Goal: Use online tool/utility: Utilize a website feature to perform a specific function

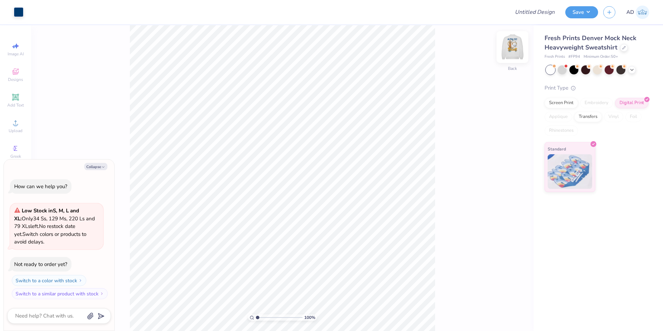
click at [514, 51] on img at bounding box center [513, 47] width 28 height 28
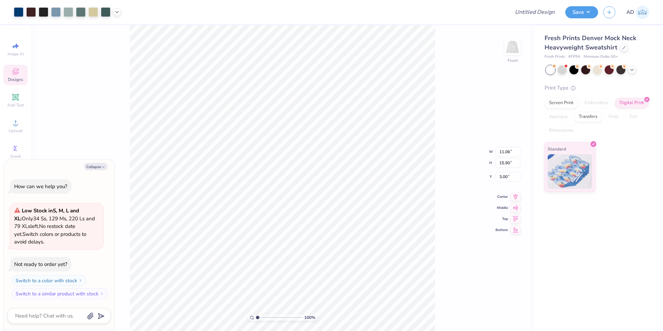
type textarea "x"
type input "10.78"
type input "1.78"
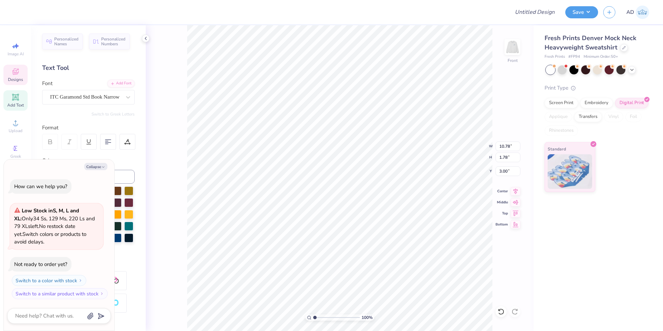
scroll to position [6, 3]
type textarea "x"
type input "4.76"
type input "1.84"
type input "10.05"
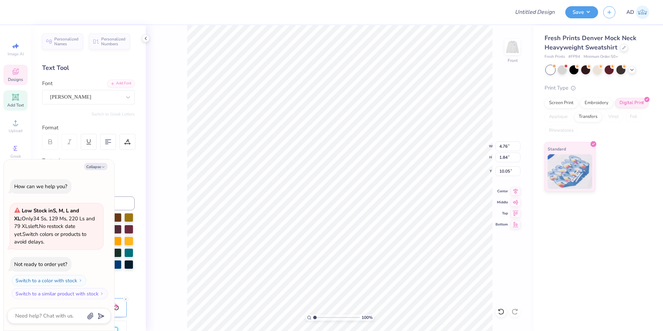
scroll to position [6, 2]
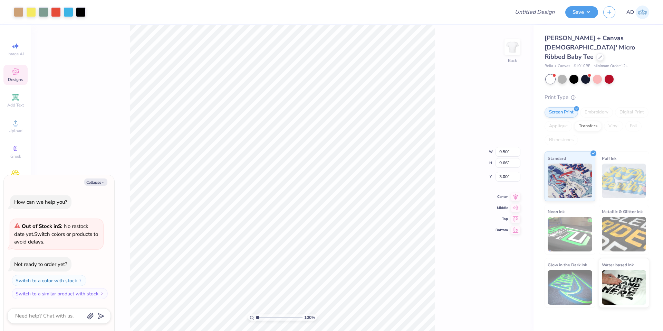
type textarea "x"
type input "0.88"
type input "1.33"
type input "3.82"
